Goal: Task Accomplishment & Management: Manage account settings

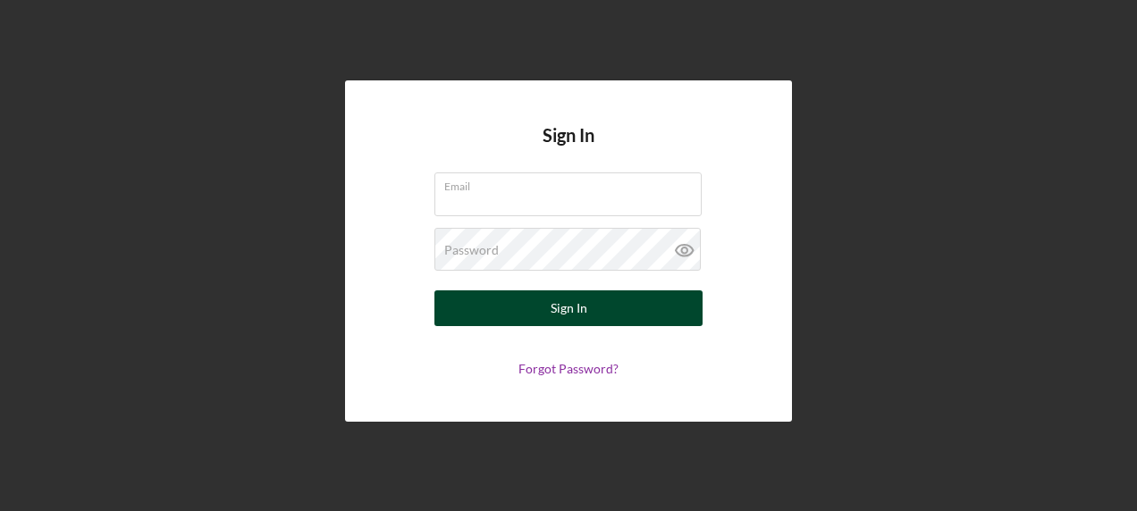
type input "[PERSON_NAME][EMAIL_ADDRESS][DOMAIN_NAME]"
click at [589, 309] on button "Sign In" at bounding box center [568, 308] width 268 height 36
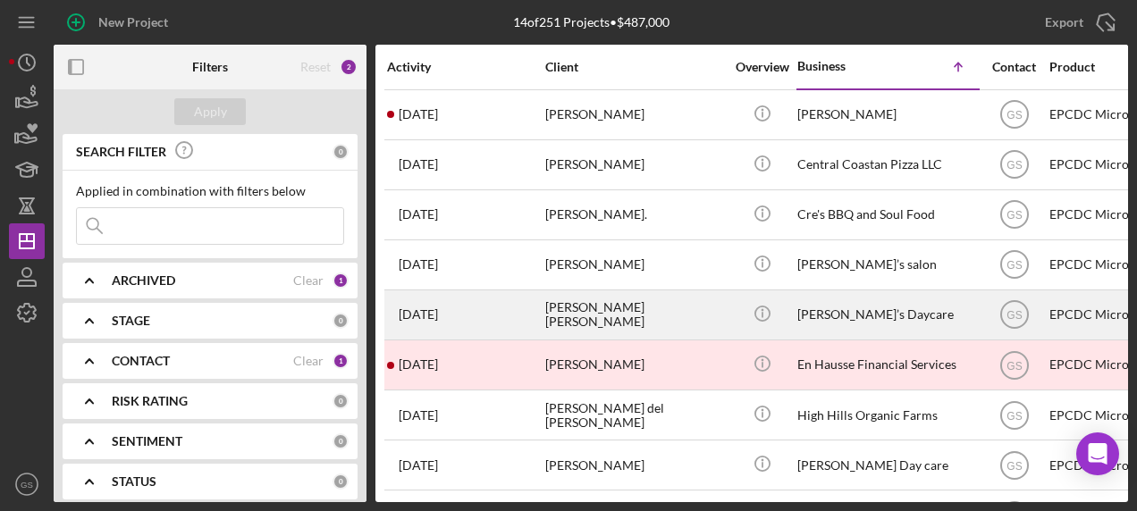
scroll to position [303, 0]
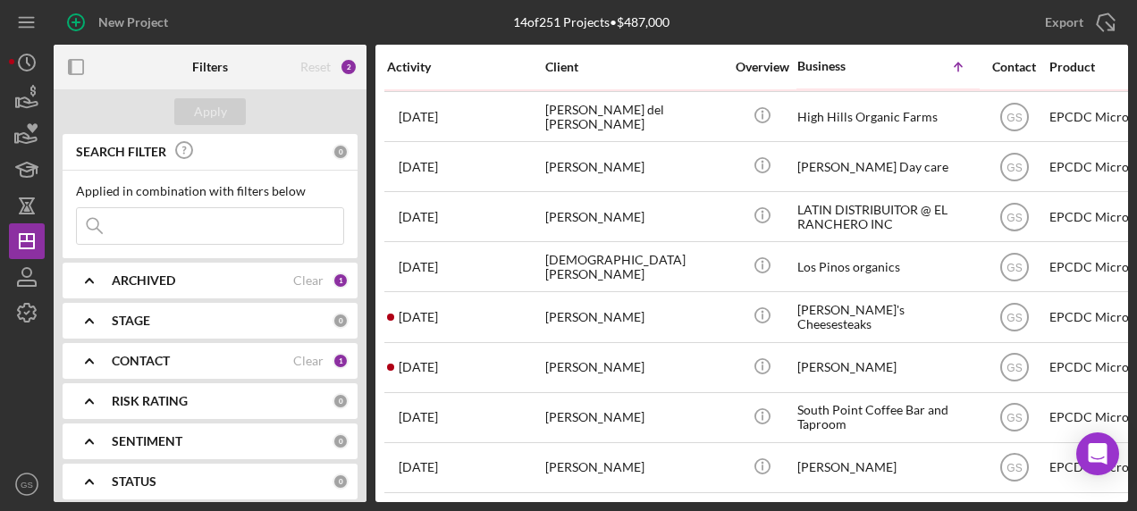
click at [266, 349] on div "CONTACT Clear 1" at bounding box center [230, 361] width 237 height 36
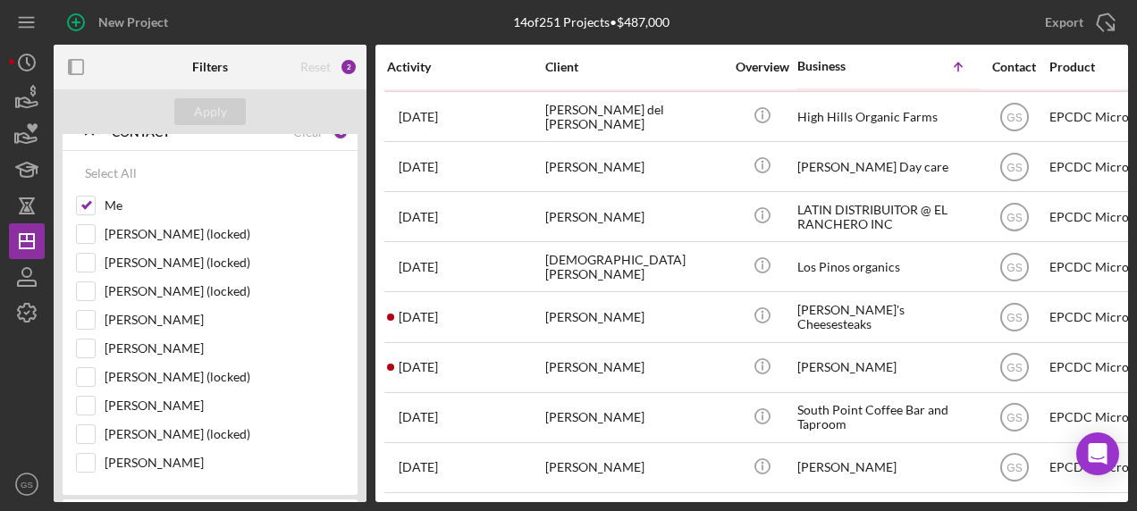
scroll to position [231, 0]
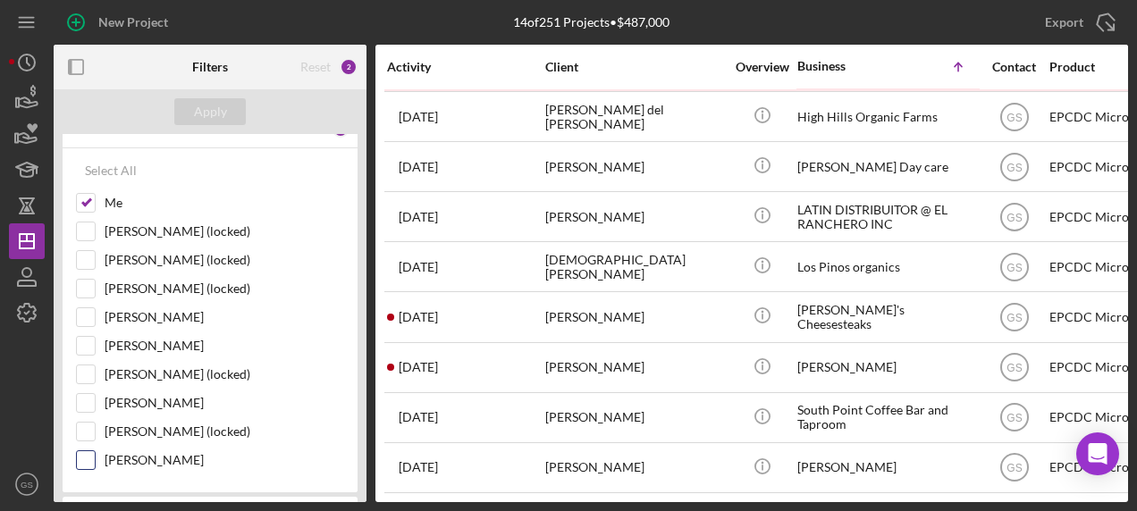
click at [77, 456] on input "[PERSON_NAME]" at bounding box center [86, 460] width 18 height 18
checkbox input "true"
click at [219, 116] on div "Apply" at bounding box center [210, 111] width 33 height 27
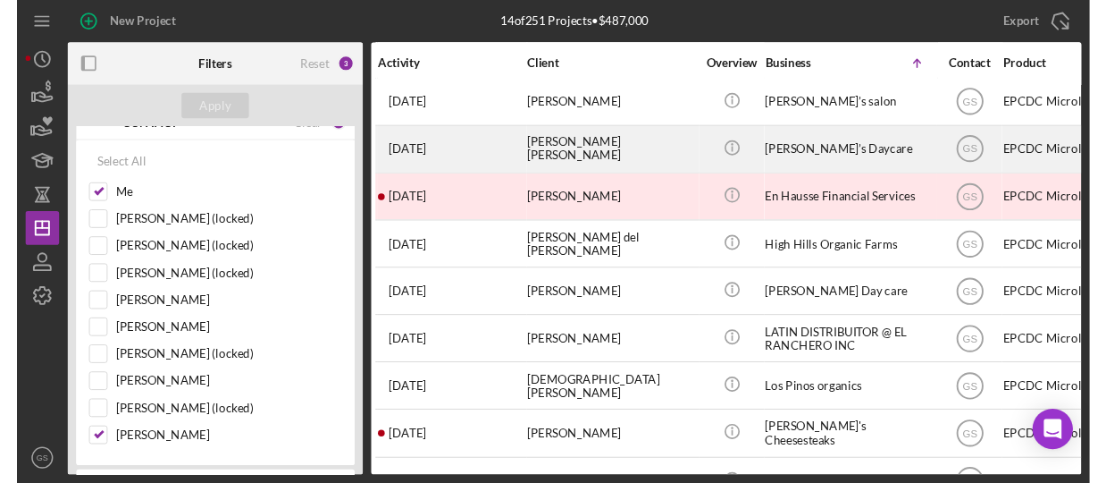
scroll to position [303, 20]
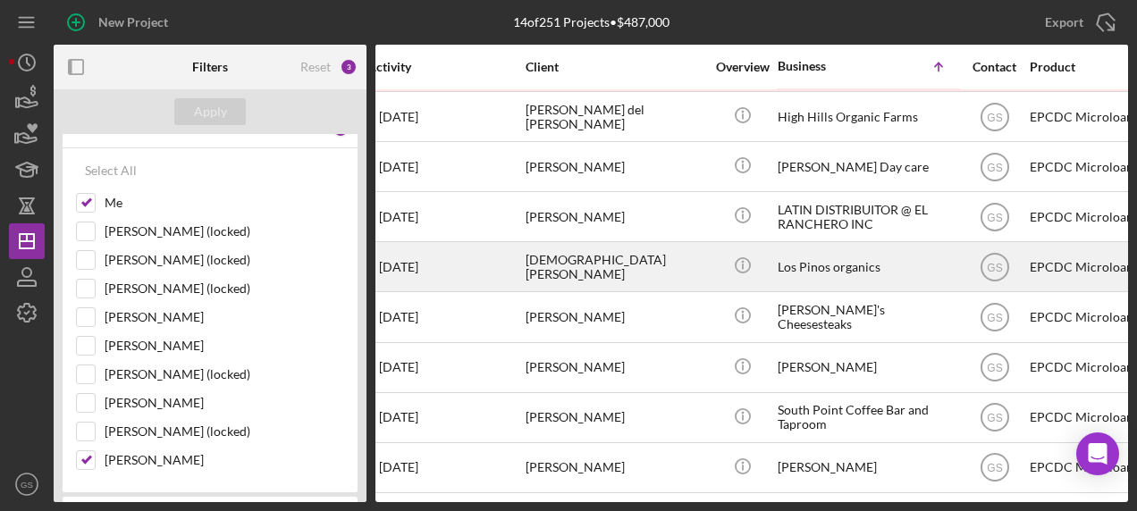
click at [594, 257] on div "[DEMOGRAPHIC_DATA][PERSON_NAME]" at bounding box center [614, 266] width 179 height 47
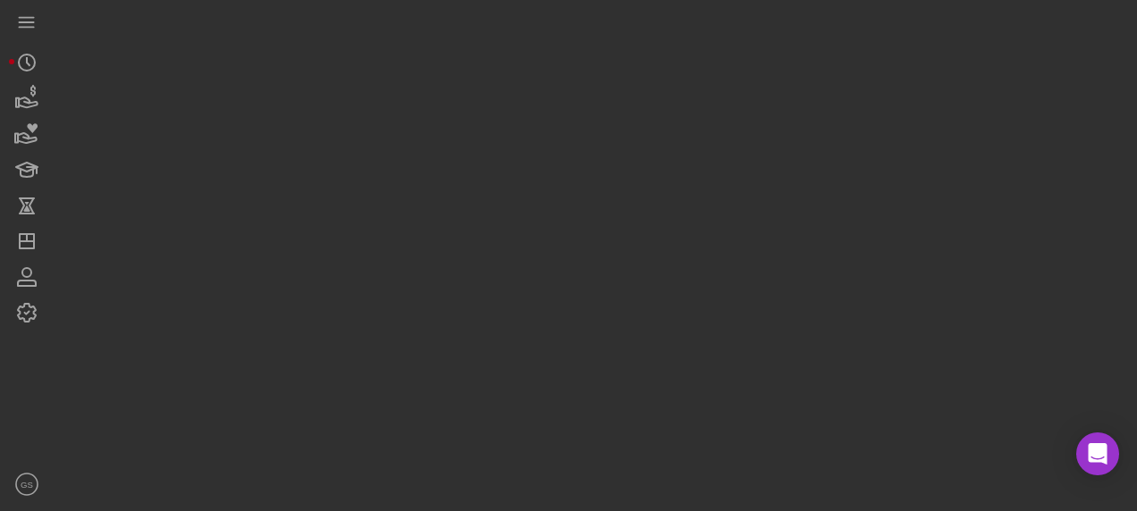
click at [594, 257] on div at bounding box center [591, 251] width 1074 height 502
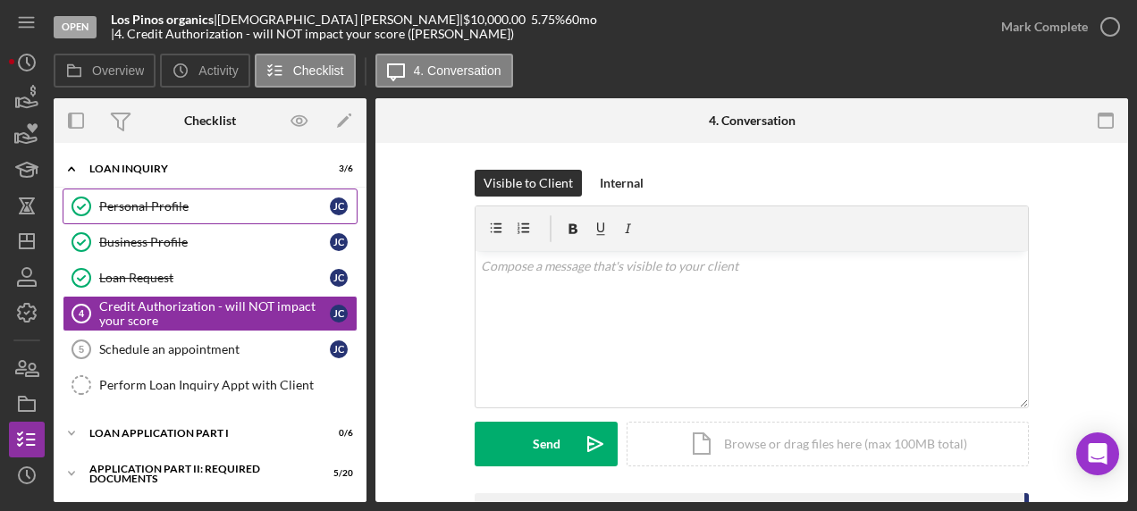
click at [229, 204] on div "Personal Profile" at bounding box center [214, 206] width 231 height 14
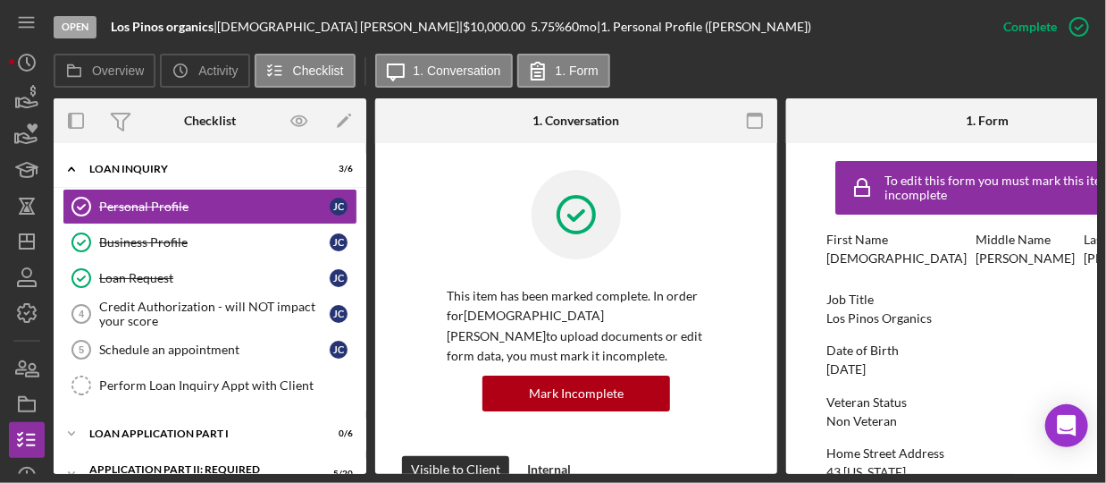
click at [873, 73] on div "Overview Icon/History Activity Checklist Icon/Message 1. Conversation 1. Form" at bounding box center [576, 72] width 1044 height 36
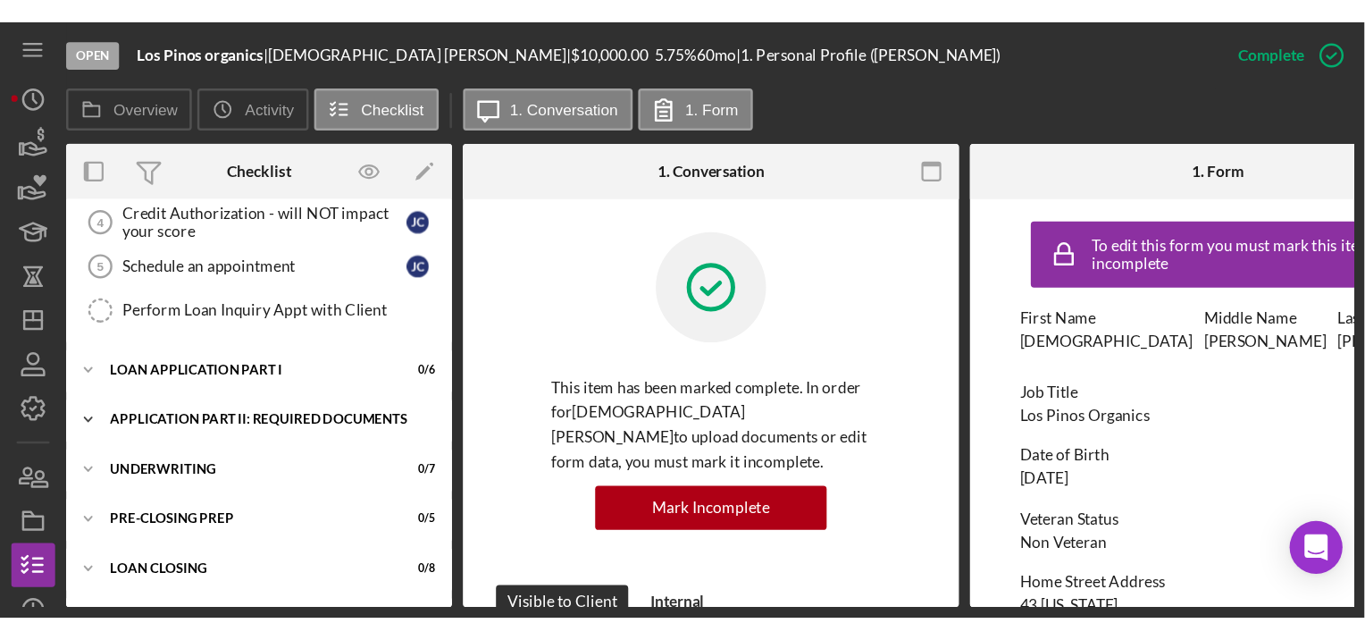
scroll to position [151, 0]
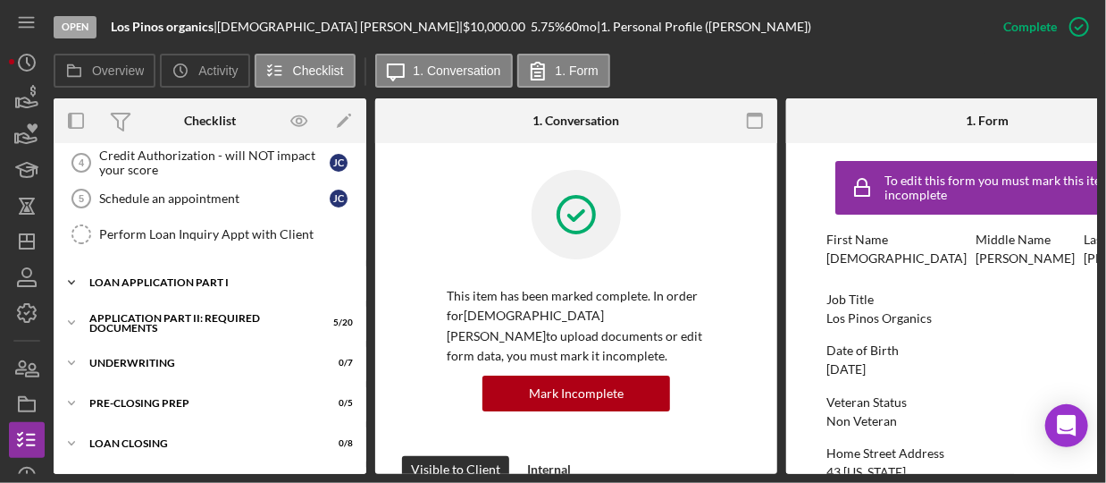
click at [173, 278] on div "Loan Application Part I" at bounding box center [216, 282] width 255 height 11
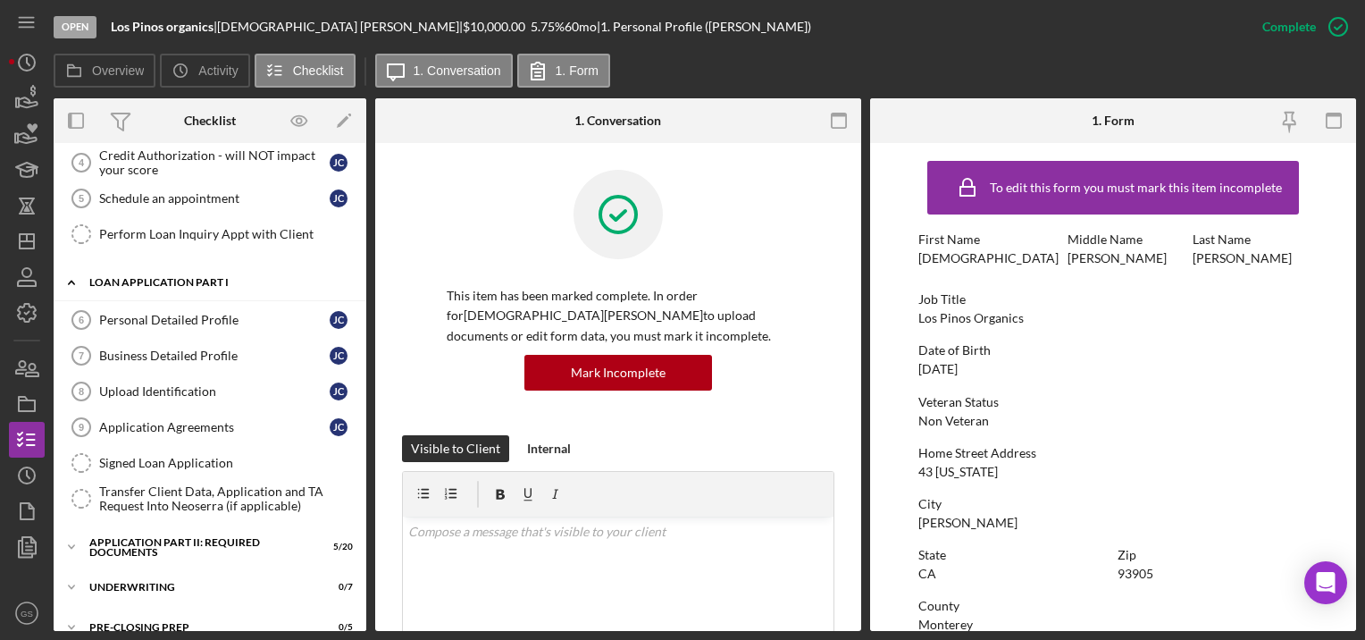
scroll to position [0, 0]
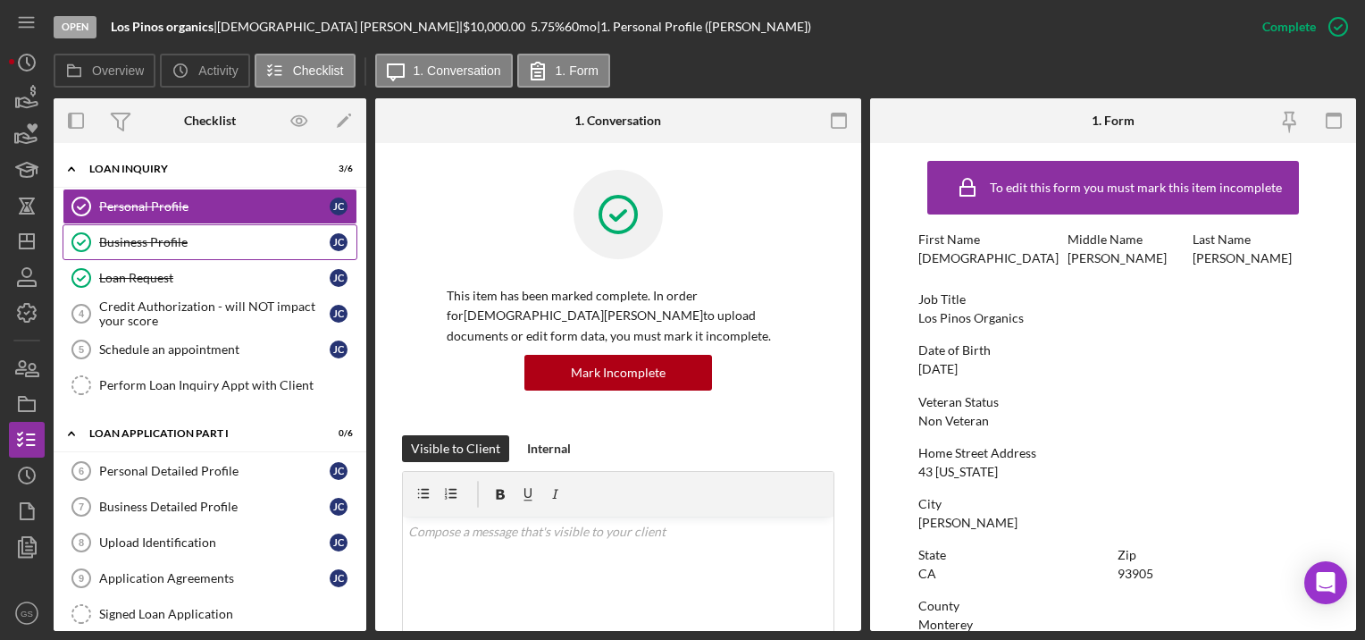
click at [239, 253] on link "Business Profile Business Profile [PERSON_NAME]" at bounding box center [210, 242] width 295 height 36
